Goal: Navigation & Orientation: Find specific page/section

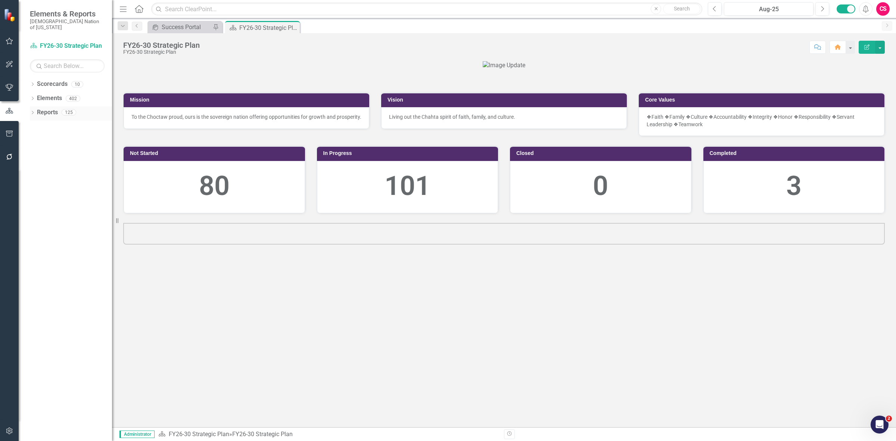
click at [47, 114] on div "Reports 125" at bounding box center [74, 113] width 75 height 14
click at [49, 108] on link "Reports" at bounding box center [47, 112] width 21 height 9
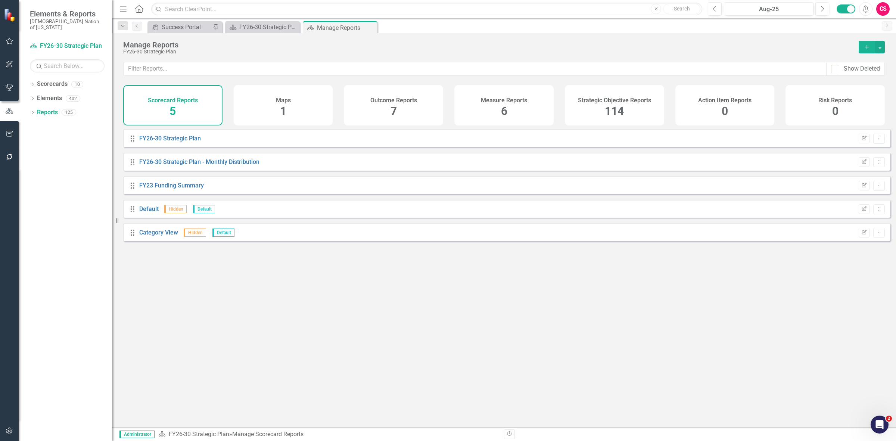
click at [498, 113] on div "Measure Reports 6" at bounding box center [503, 105] width 99 height 40
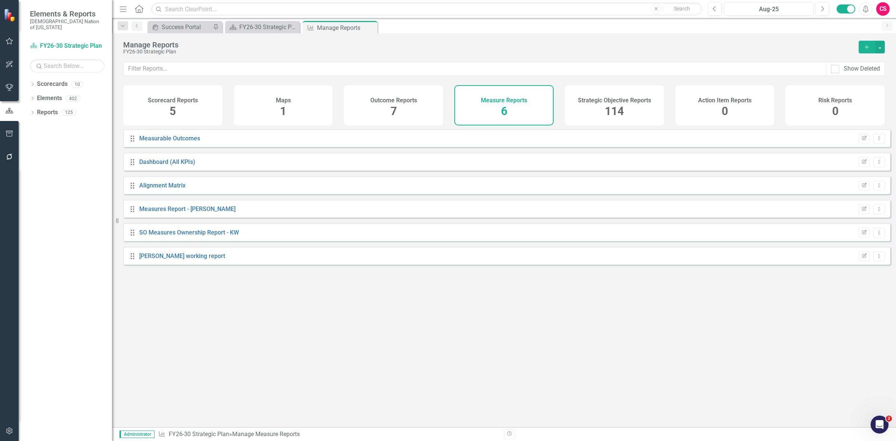
click at [631, 104] on div "Strategic Objective Reports 114" at bounding box center [614, 105] width 99 height 40
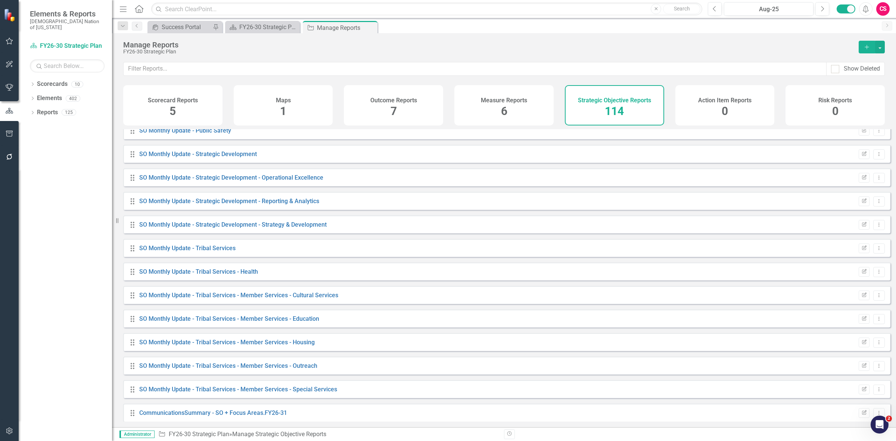
scroll to position [2388, 0]
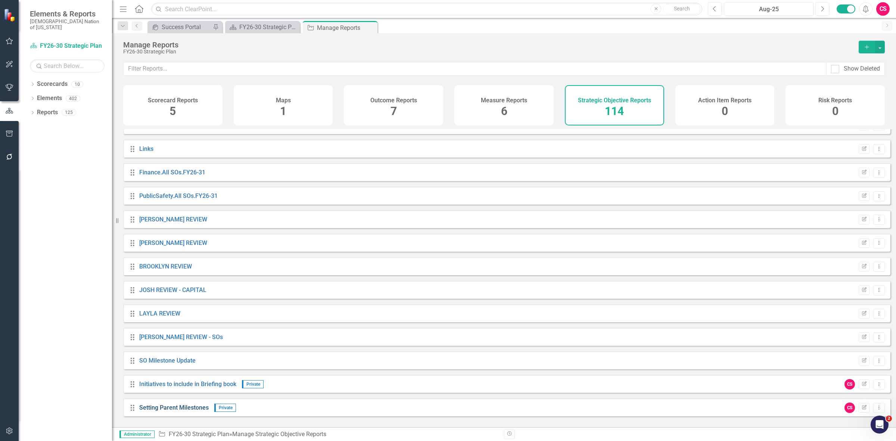
click at [188, 411] on link "Setting Parent Milestones" at bounding box center [173, 407] width 69 height 7
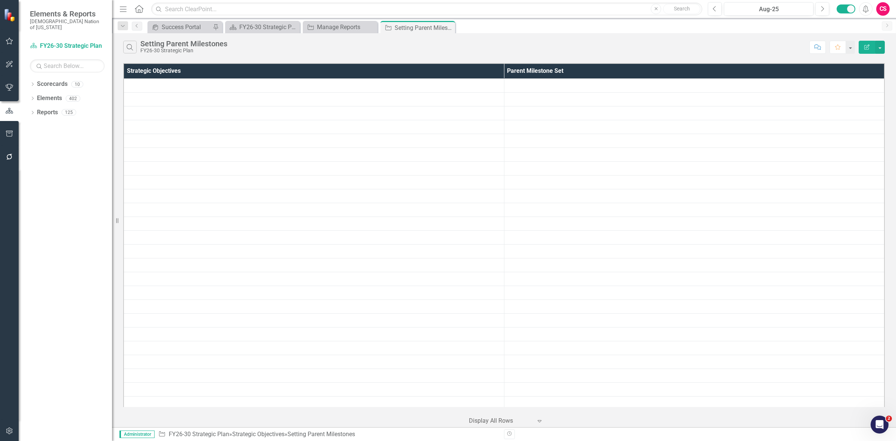
click at [483, 424] on div at bounding box center [500, 421] width 63 height 10
click at [478, 355] on div "10+ rows per page" at bounding box center [508, 358] width 70 height 9
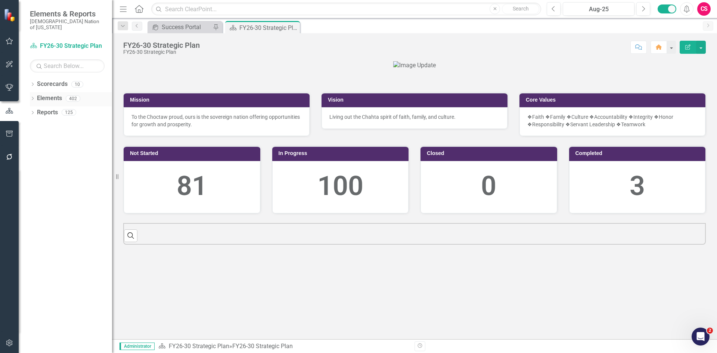
click at [47, 94] on link "Elements" at bounding box center [49, 98] width 25 height 9
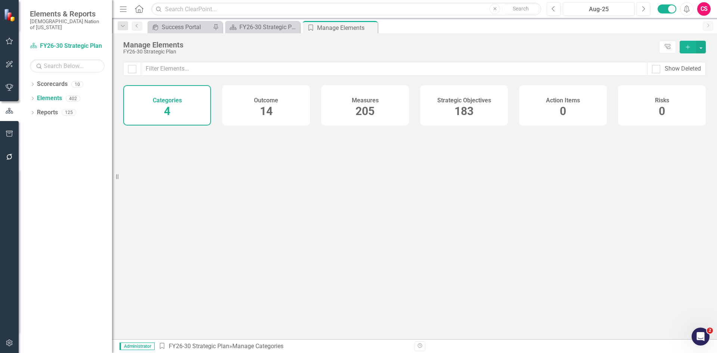
click at [489, 97] on h4 "Strategic Objectives" at bounding box center [464, 100] width 54 height 7
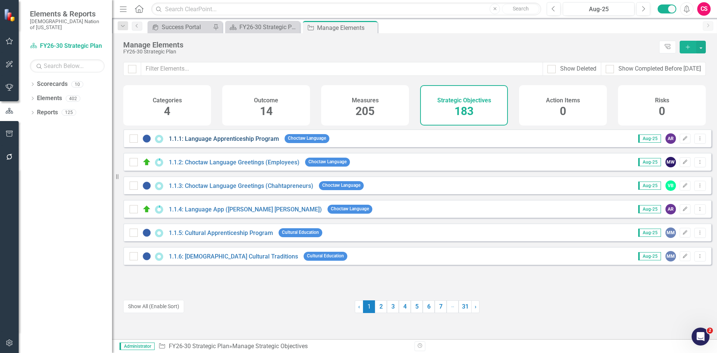
click at [216, 142] on link "1.1.1: Language Apprenticeship Program" at bounding box center [224, 138] width 110 height 7
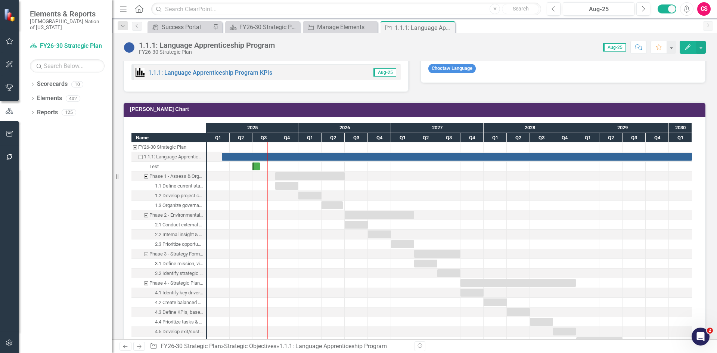
scroll to position [560, 0]
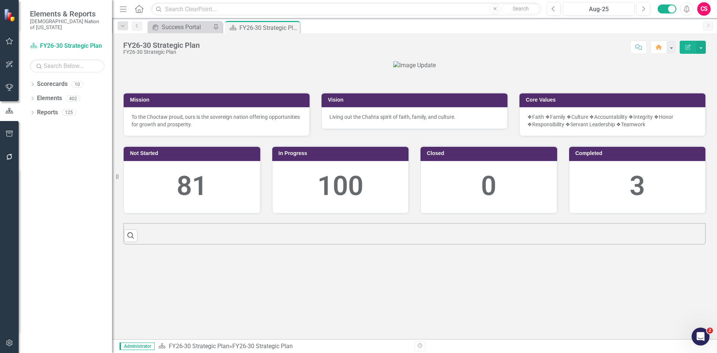
click at [10, 342] on icon "button" at bounding box center [9, 342] width 6 height 7
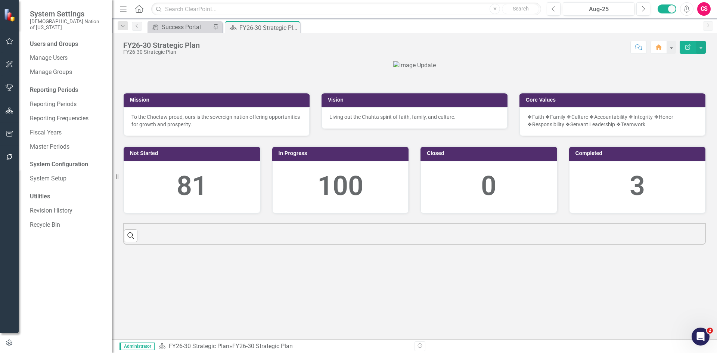
click at [43, 44] on div "Users and Groups Manage Users Manage Groups Reporting Periods Reporting Periods…" at bounding box center [65, 196] width 93 height 313
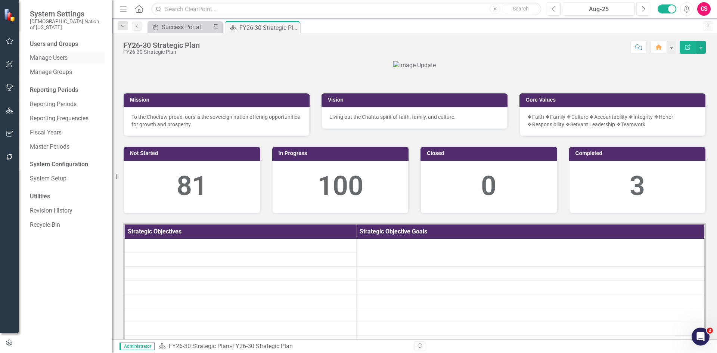
click at [47, 47] on div "Users and Groups Manage Users Manage Groups Reporting Periods Reporting Periods…" at bounding box center [65, 196] width 93 height 313
click at [49, 54] on link "Manage Users" at bounding box center [67, 58] width 75 height 9
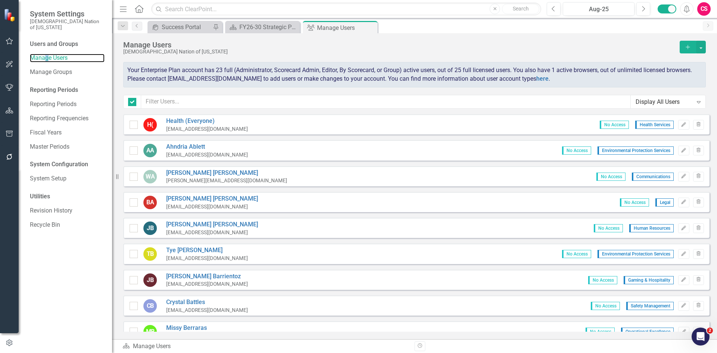
checkbox input "false"
click at [707, 10] on div "CS" at bounding box center [703, 8] width 13 height 13
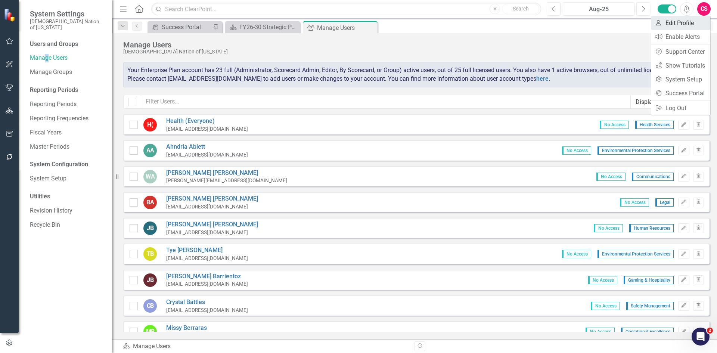
click at [693, 23] on link "User Edit Profile" at bounding box center [680, 23] width 59 height 14
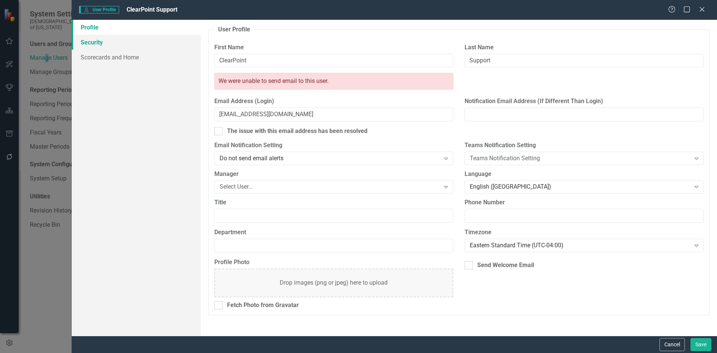
click at [155, 43] on link "Security" at bounding box center [136, 42] width 129 height 15
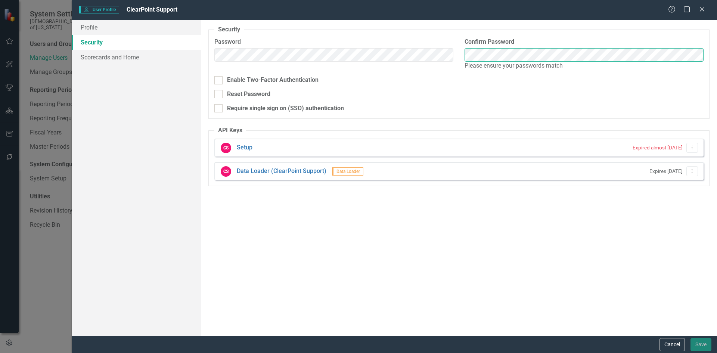
click at [512, 61] on body "System Settings Choctaw Nation of Oklahoma Users and Groups Manage Users Manage…" at bounding box center [358, 176] width 717 height 353
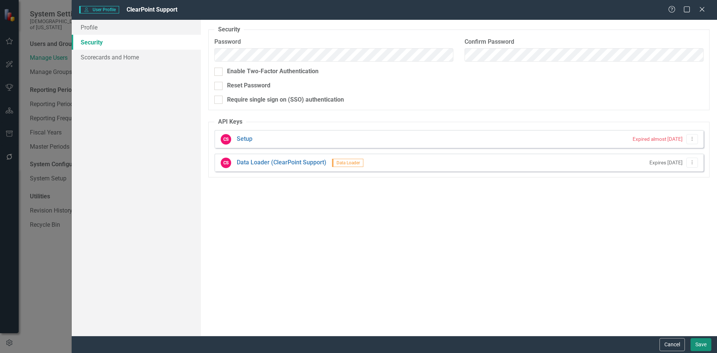
click at [700, 344] on button "Save" at bounding box center [700, 344] width 21 height 13
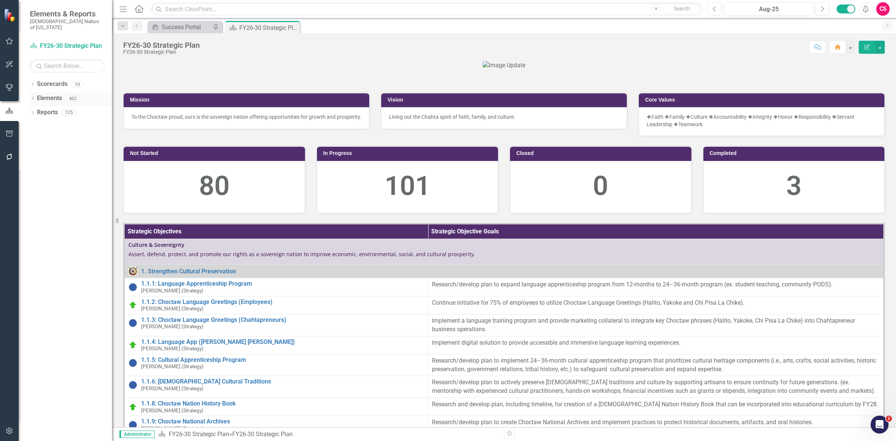
click at [51, 92] on div "Elements" at bounding box center [49, 98] width 25 height 12
click at [54, 94] on link "Elements" at bounding box center [49, 98] width 25 height 9
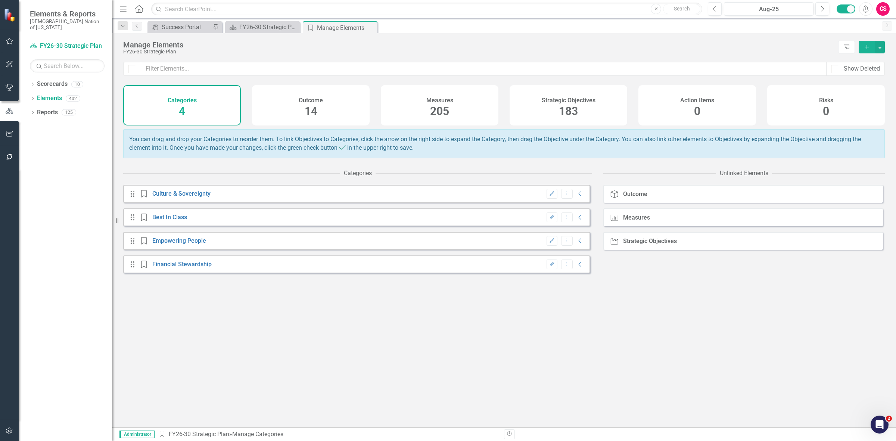
click at [603, 118] on div "Strategic Objectives 183" at bounding box center [569, 105] width 118 height 40
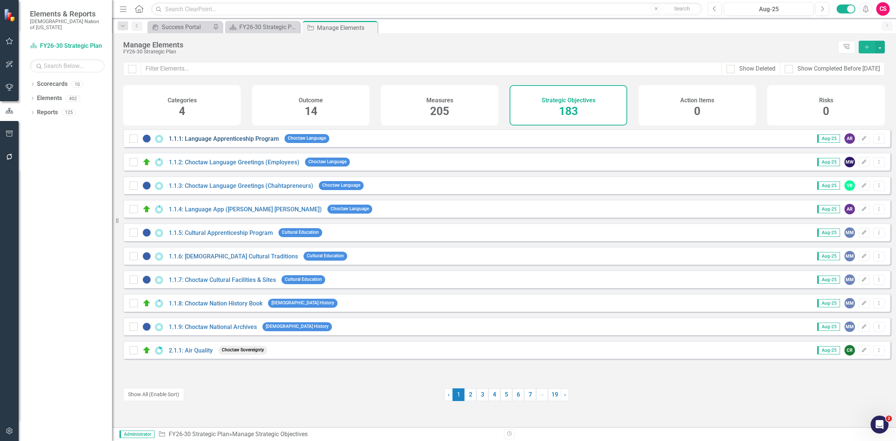
click at [198, 142] on link "1.1.1: Language Apprenticeship Program" at bounding box center [224, 138] width 110 height 7
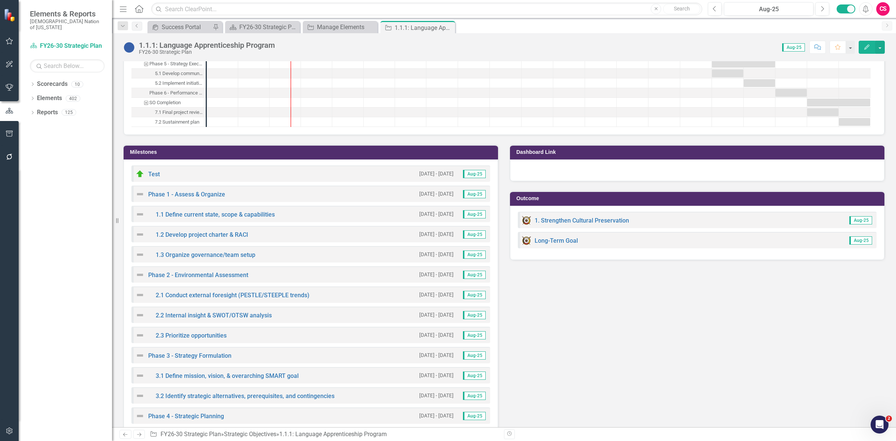
scroll to position [840, 0]
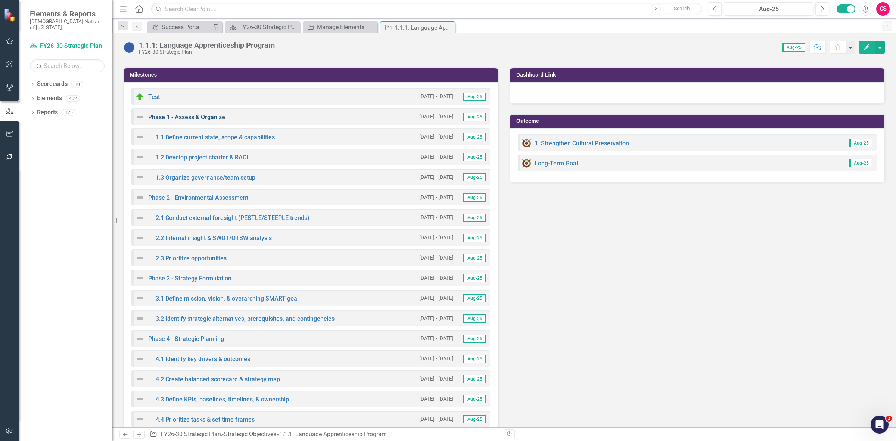
click at [178, 117] on link "Phase 1 - Assess & Organize" at bounding box center [186, 116] width 77 height 7
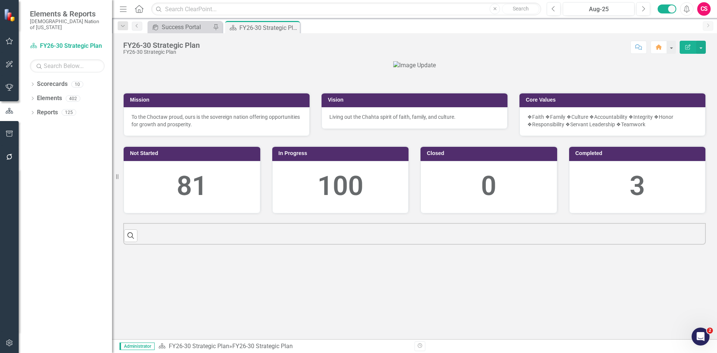
click at [426, 351] on div "Administrator Scorecard FY26-30 Strategic Plan » FY26-30 Strategic Plan Revisio…" at bounding box center [414, 346] width 605 height 14
click at [421, 345] on icon "Revision History" at bounding box center [420, 345] width 6 height 4
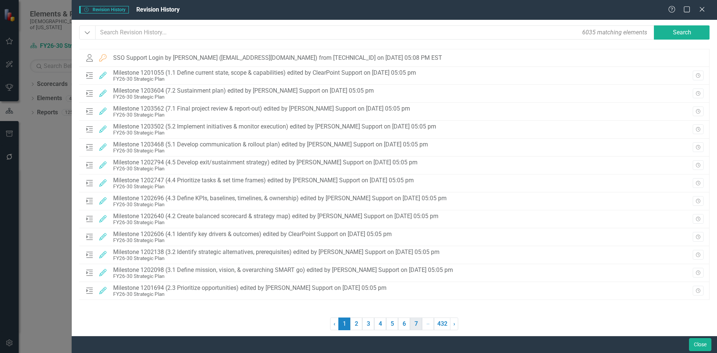
click at [415, 326] on link "7" at bounding box center [416, 323] width 12 height 13
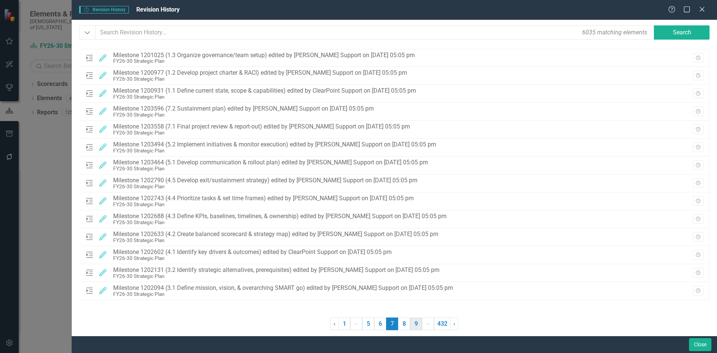
click at [415, 325] on link "9" at bounding box center [416, 323] width 12 height 13
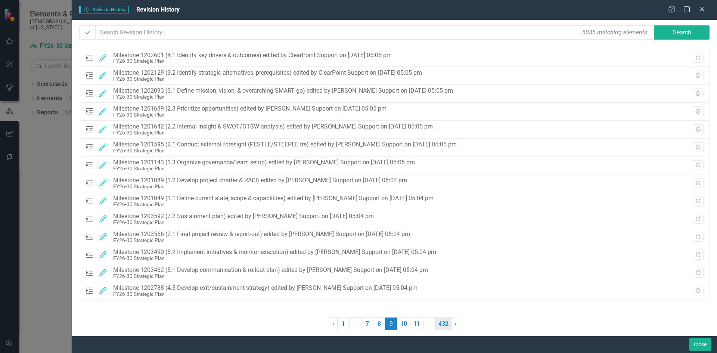
click at [439, 325] on link "432" at bounding box center [443, 323] width 16 height 13
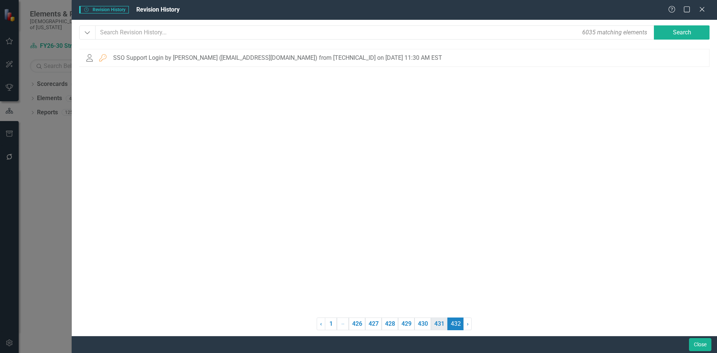
click at [431, 325] on link "431" at bounding box center [439, 323] width 16 height 13
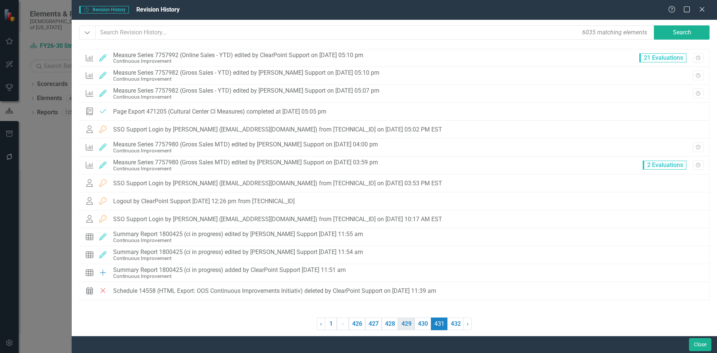
click at [402, 325] on link "429" at bounding box center [406, 323] width 16 height 13
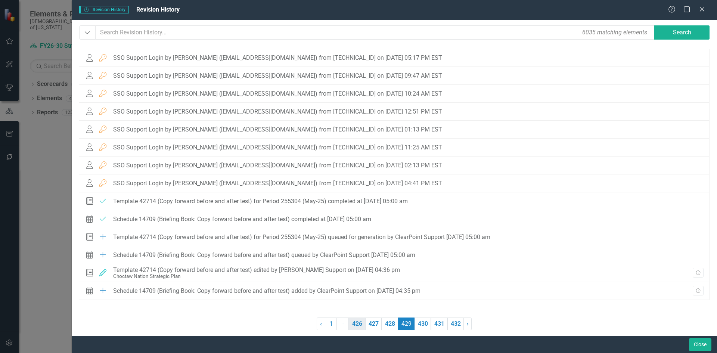
click at [356, 324] on link "426" at bounding box center [357, 323] width 16 height 13
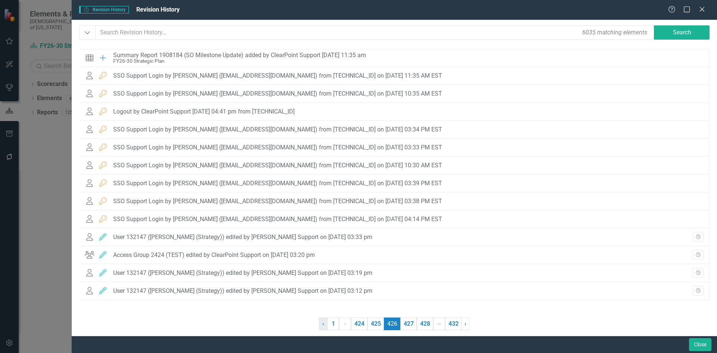
click at [335, 323] on link "1" at bounding box center [333, 323] width 12 height 13
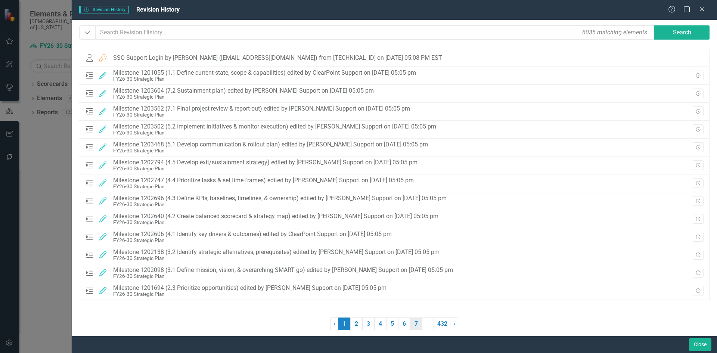
click at [412, 324] on link "7" at bounding box center [416, 323] width 12 height 13
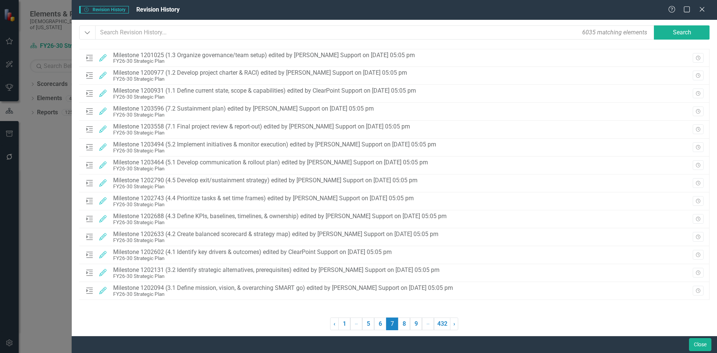
click at [412, 324] on link "9" at bounding box center [416, 323] width 12 height 13
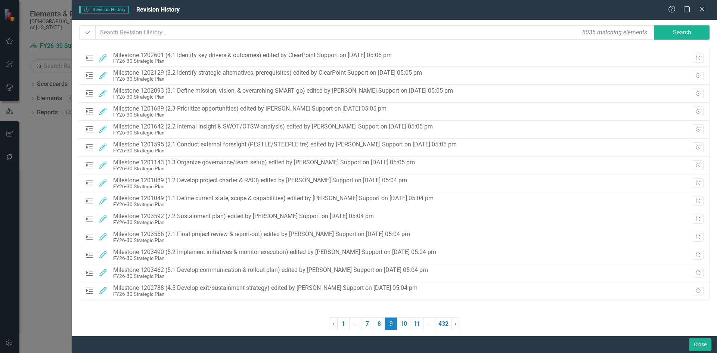
click at [412, 324] on link "11" at bounding box center [416, 323] width 13 height 13
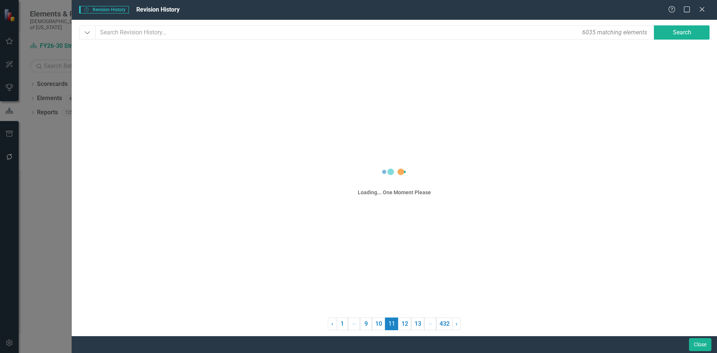
click at [412, 324] on link "13" at bounding box center [417, 323] width 13 height 13
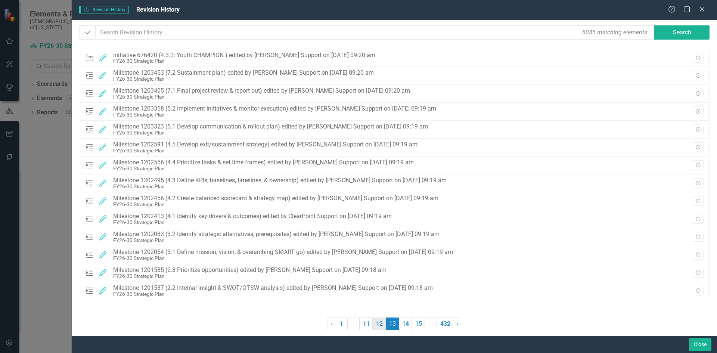
click at [379, 324] on link "12" at bounding box center [379, 323] width 13 height 13
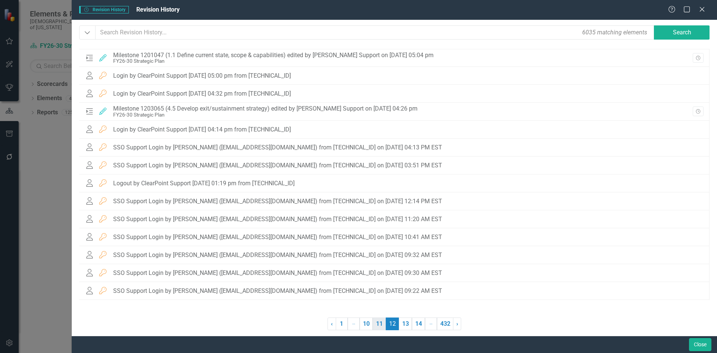
click at [374, 326] on link "11" at bounding box center [379, 323] width 13 height 13
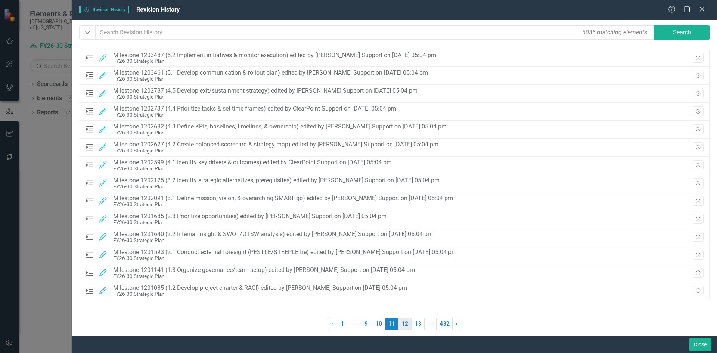
click at [401, 324] on link "12" at bounding box center [404, 323] width 13 height 13
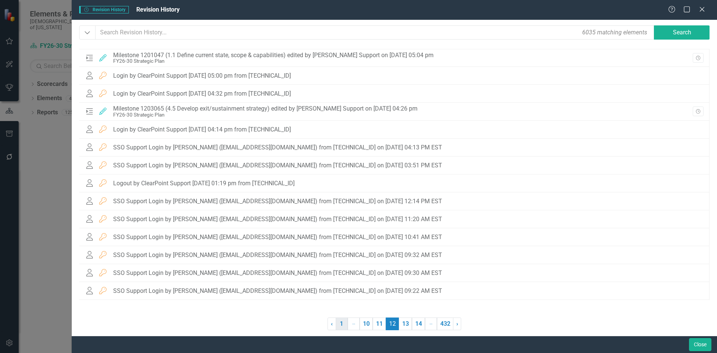
click at [340, 318] on link "1" at bounding box center [342, 323] width 12 height 13
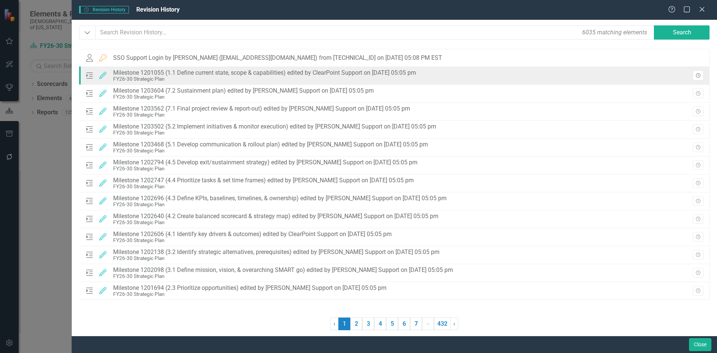
click at [696, 77] on icon "Revision History" at bounding box center [698, 76] width 6 height 4
click at [640, 78] on body "Elements & Reports Choctaw Nation of Oklahoma Scorecard FY26-30 Strategic Plan …" at bounding box center [358, 176] width 717 height 353
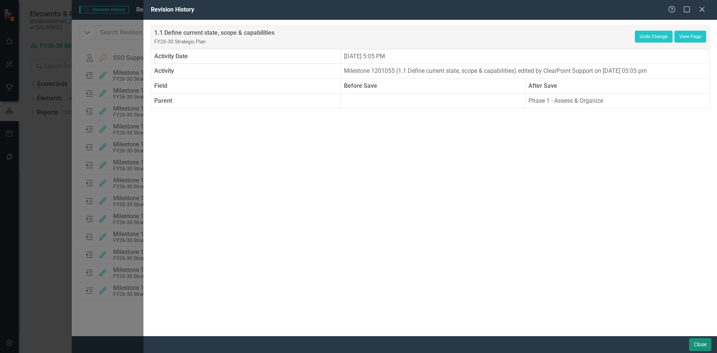
drag, startPoint x: 694, startPoint y: 343, endPoint x: 0, endPoint y: 12, distance: 768.7
click at [694, 343] on button "Close" at bounding box center [700, 344] width 22 height 13
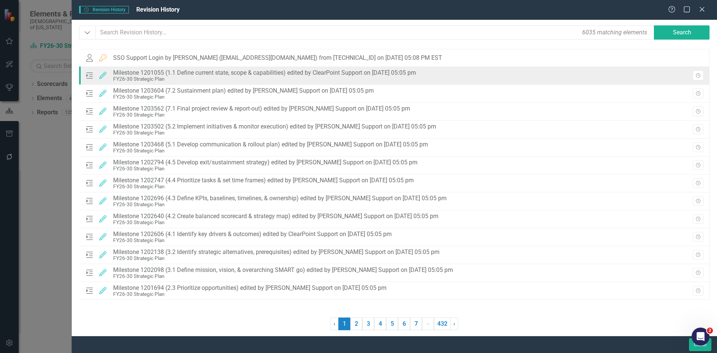
click at [166, 74] on div "Milestone 1201055 (1.1 Define current state, scope & capabilities) edited by Cl…" at bounding box center [264, 72] width 303 height 7
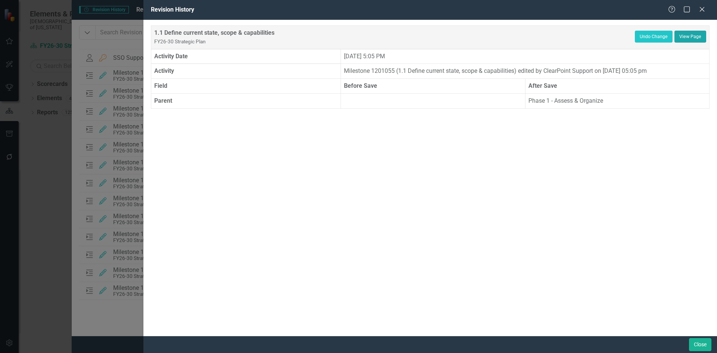
click at [694, 31] on link "View Page" at bounding box center [690, 37] width 32 height 12
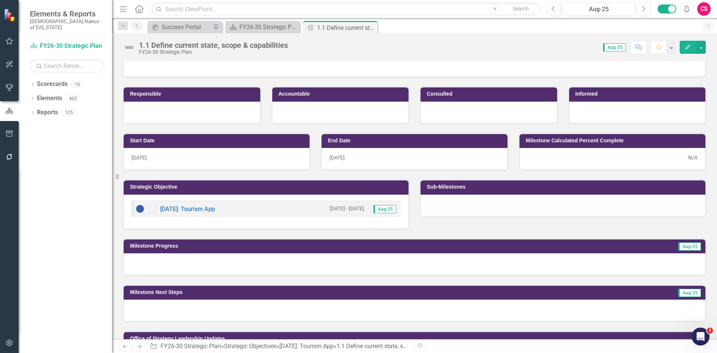
scroll to position [58, 0]
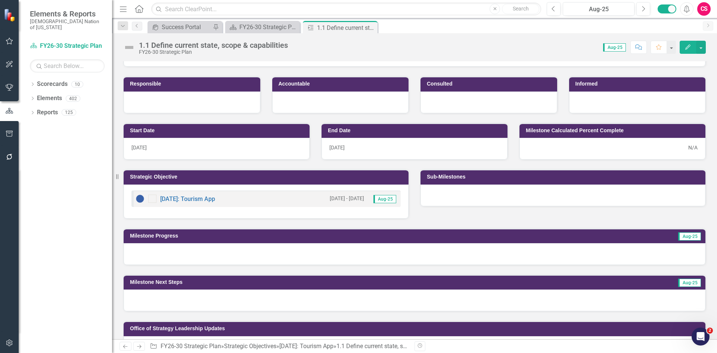
scroll to position [58, 0]
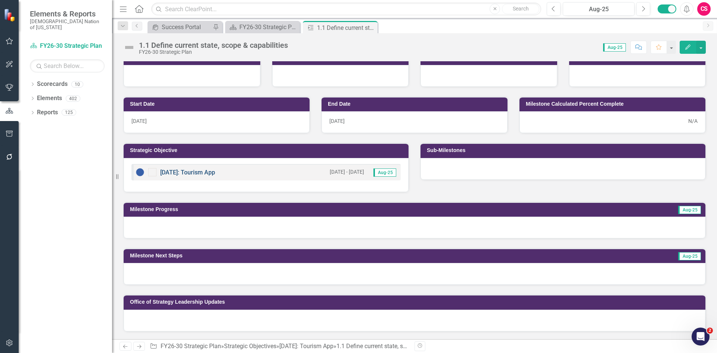
click at [205, 173] on link "[DATE]: Tourism App" at bounding box center [187, 172] width 55 height 7
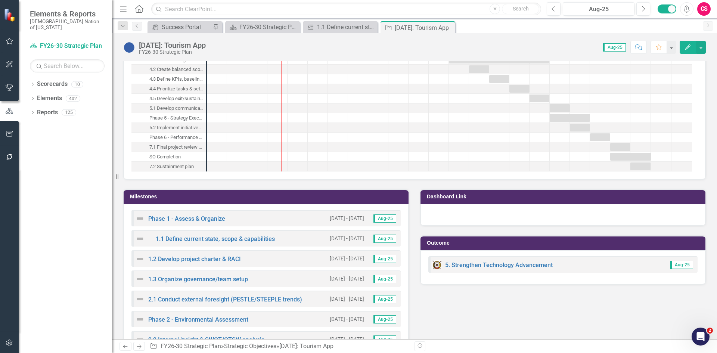
scroll to position [709, 0]
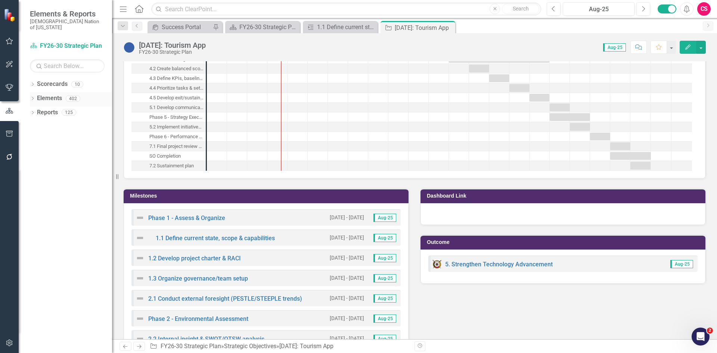
click at [51, 94] on link "Elements" at bounding box center [49, 98] width 25 height 9
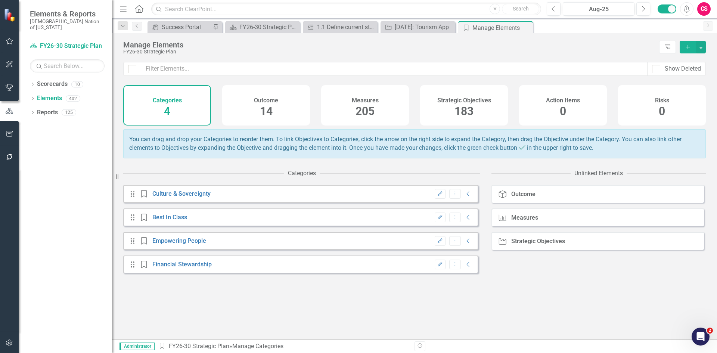
click at [479, 106] on div "Strategic Objectives 183" at bounding box center [464, 105] width 88 height 40
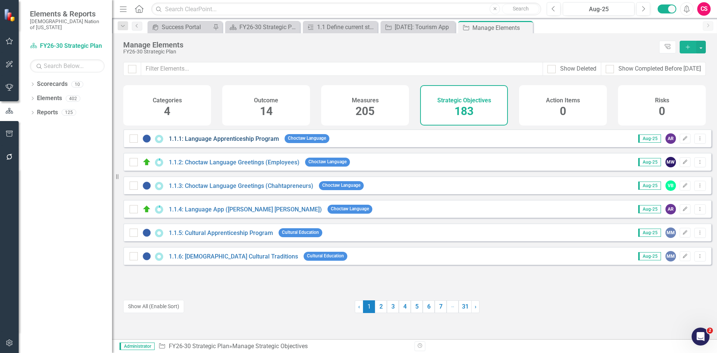
click at [196, 142] on link "1.1.1: Language Apprenticeship Program" at bounding box center [224, 138] width 110 height 7
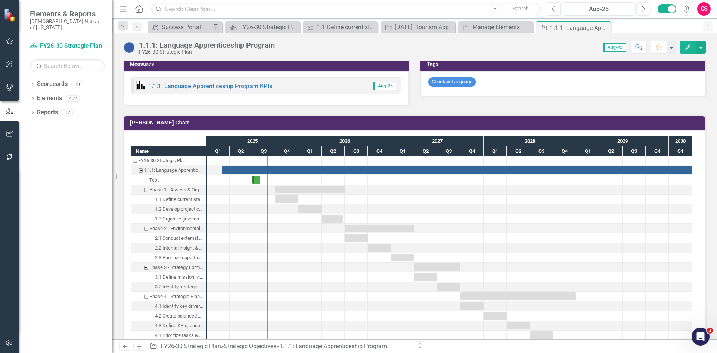
scroll to position [411, 0]
